Goal: Navigation & Orientation: Find specific page/section

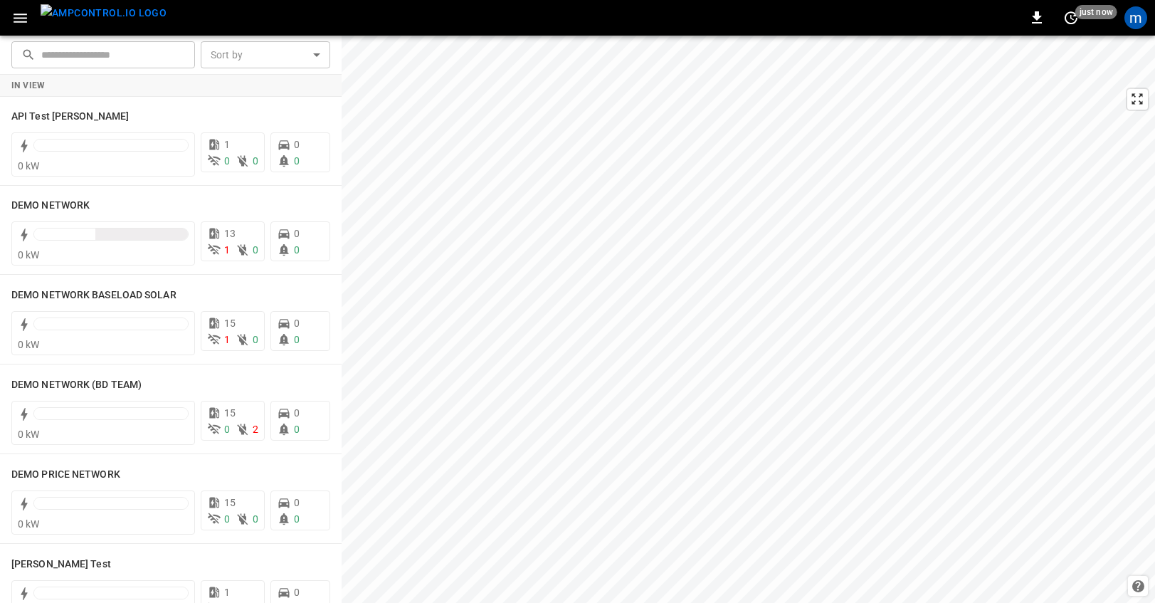
click at [22, 20] on icon "button" at bounding box center [20, 18] width 18 height 18
